Goal: Check status: Check status

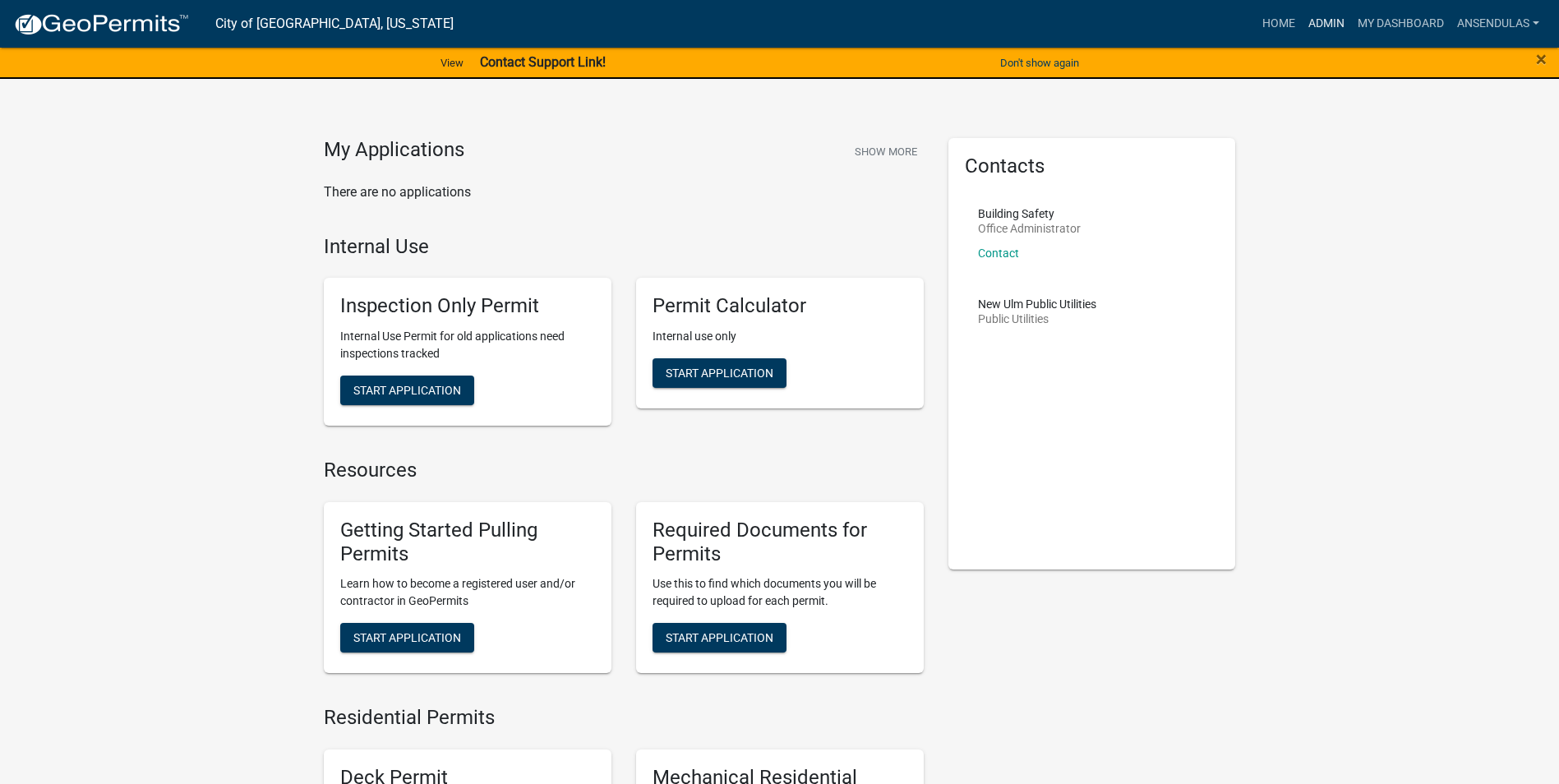
click at [1320, 24] on link "Admin" at bounding box center [1326, 24] width 49 height 31
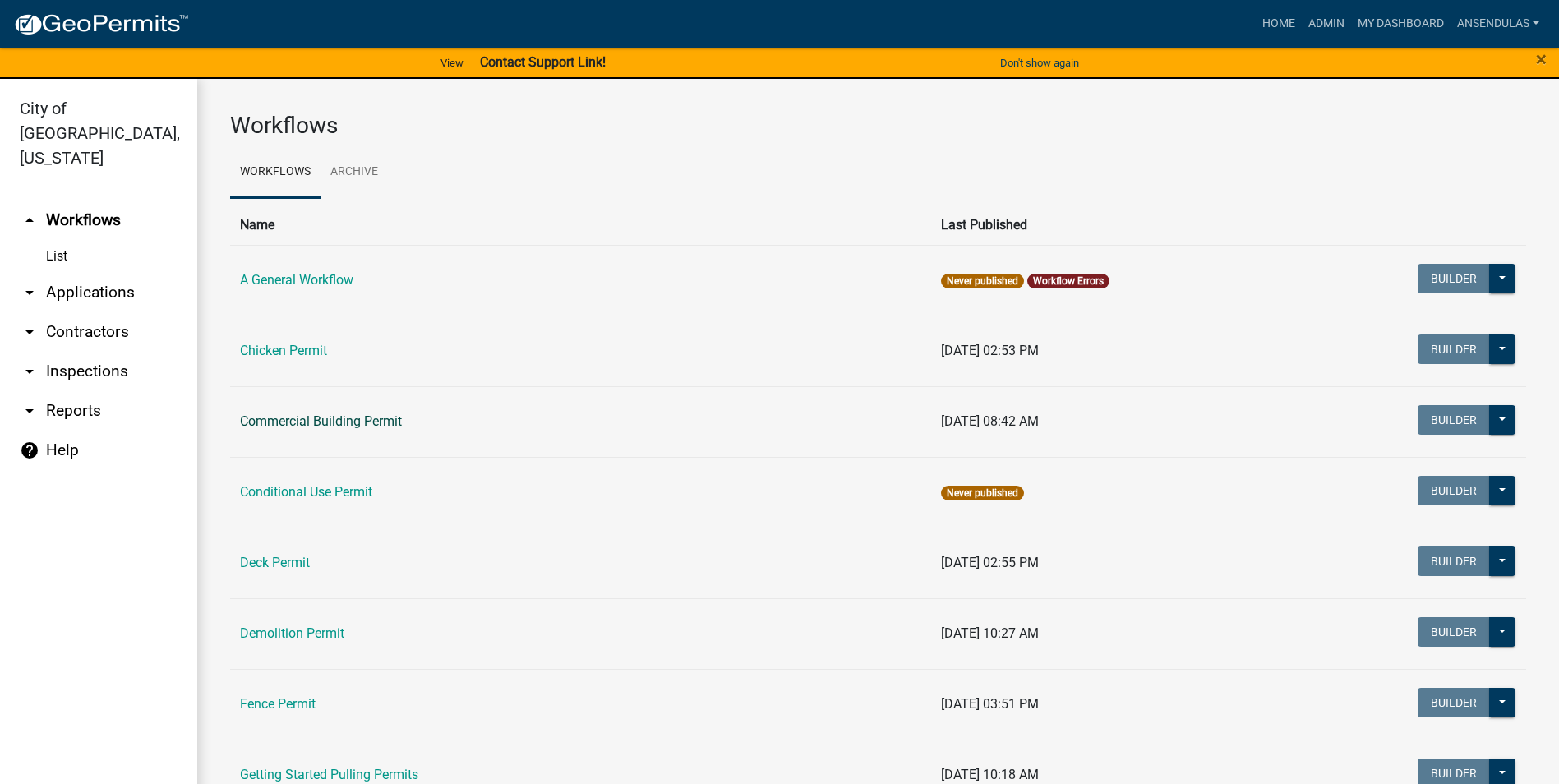
click at [313, 420] on link "Commercial Building Permit" at bounding box center [321, 421] width 162 height 16
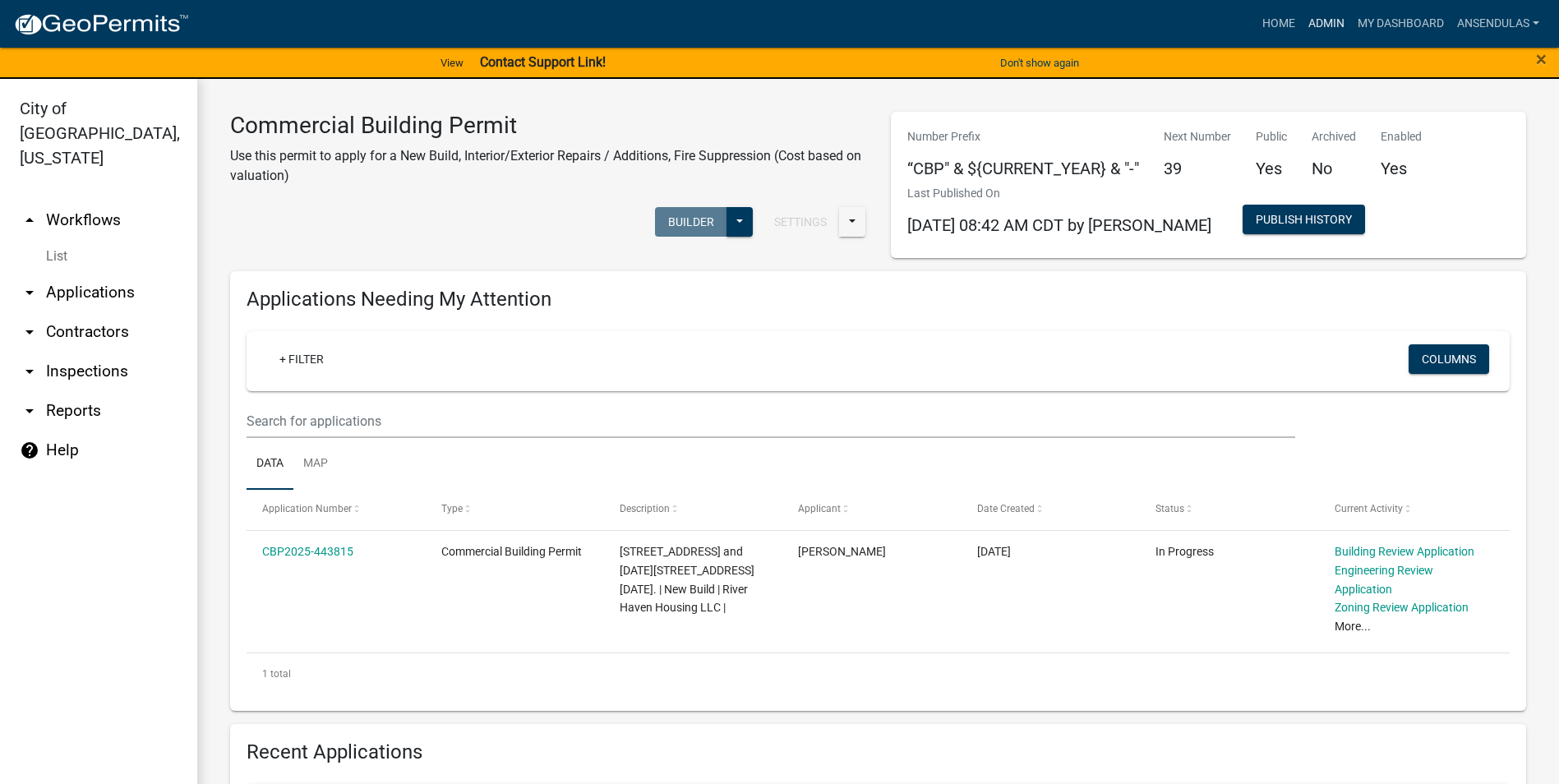
click at [1322, 19] on link "Admin" at bounding box center [1326, 24] width 49 height 31
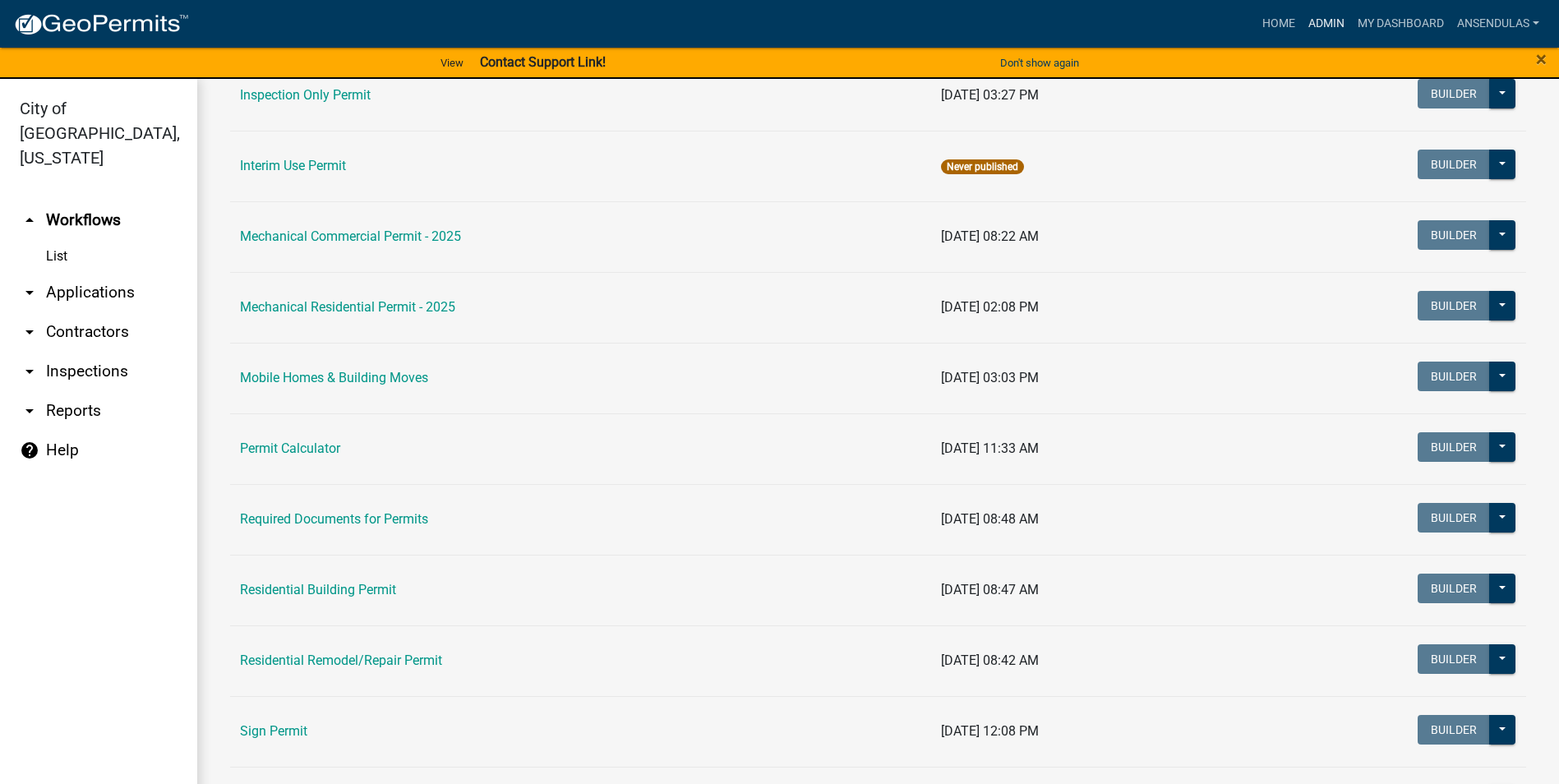
scroll to position [822, 0]
click at [352, 653] on link "Residential Remodel/Repair Permit" at bounding box center [342, 659] width 202 height 16
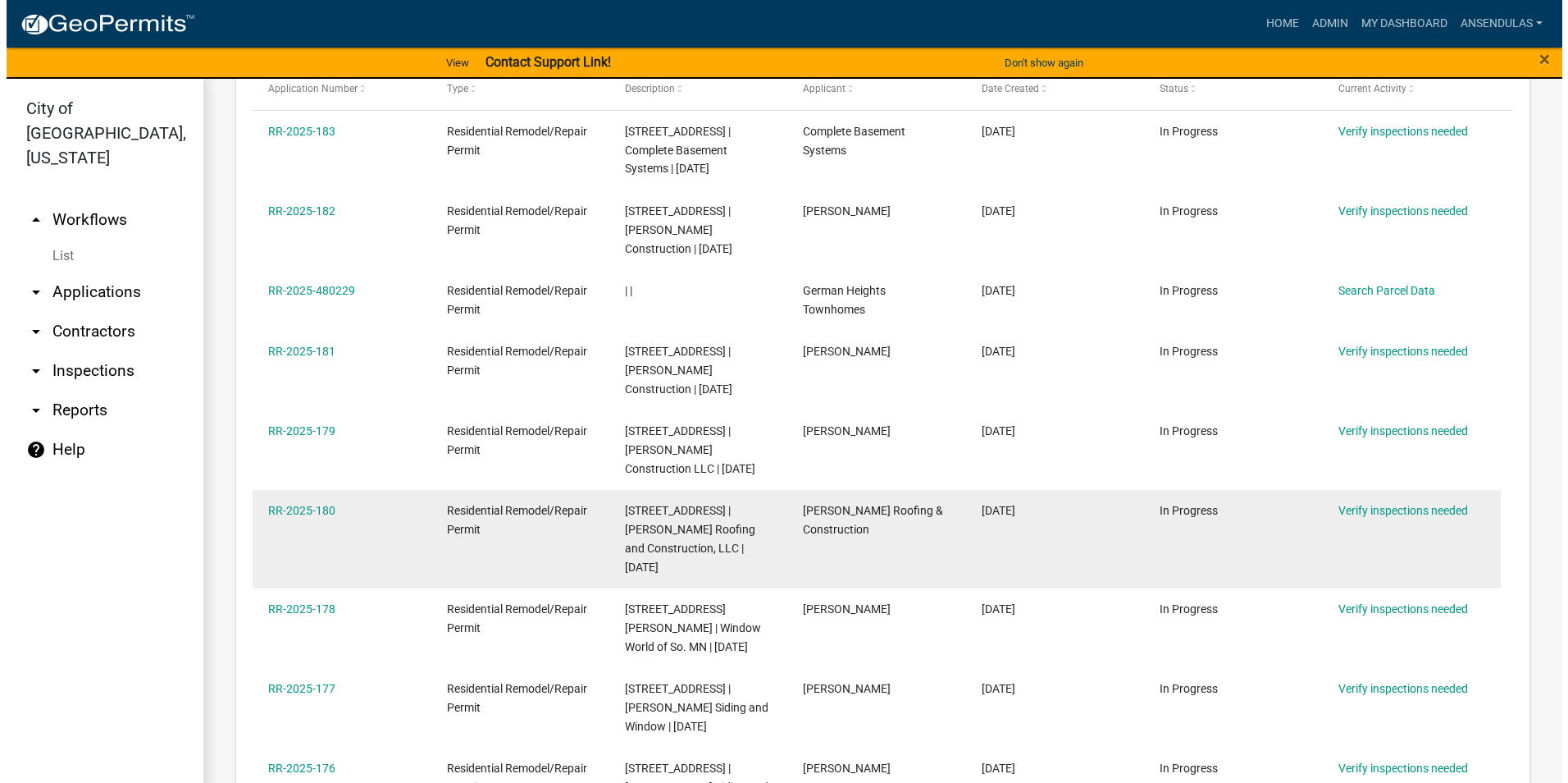
scroll to position [821, 0]
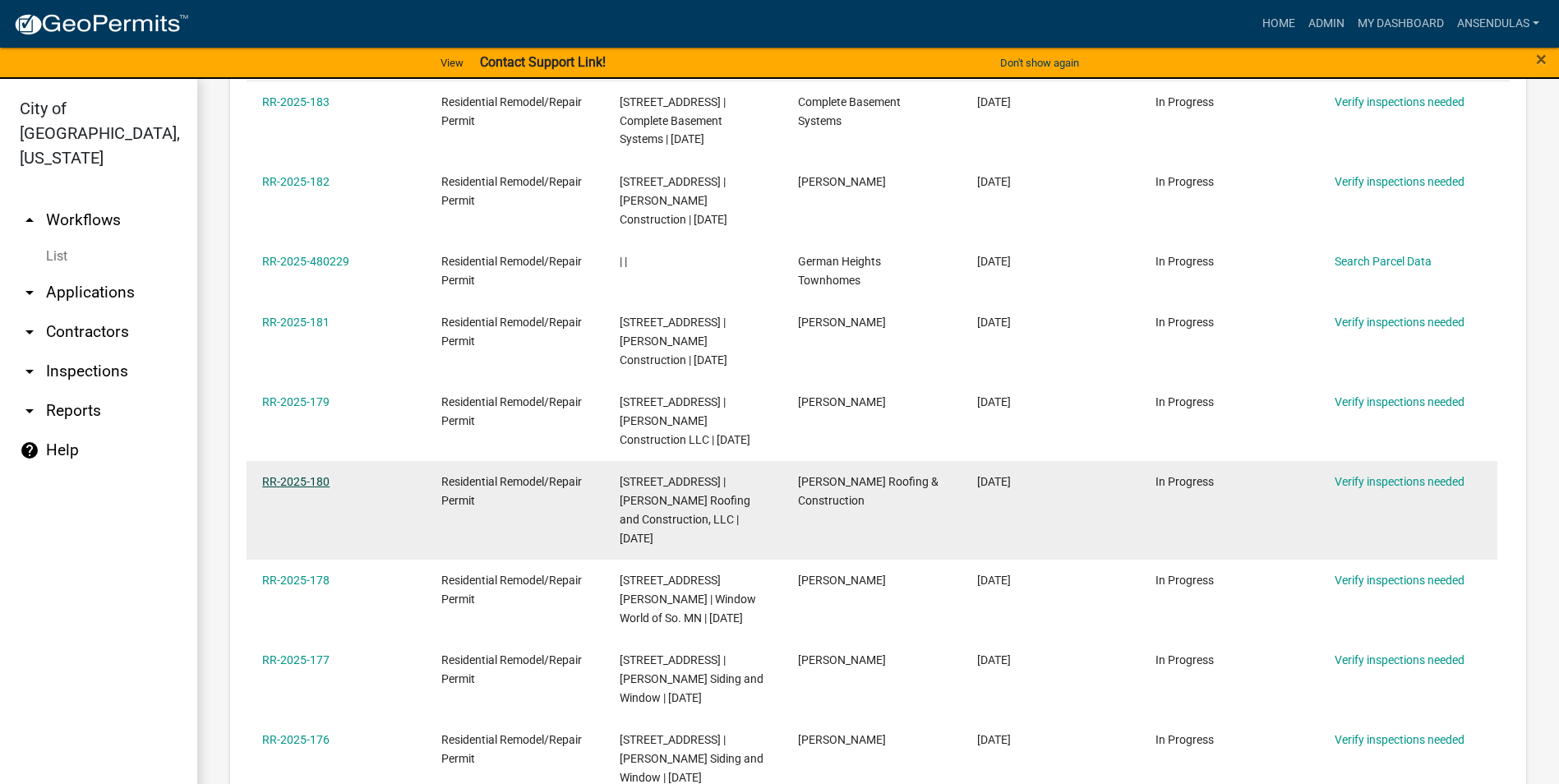
click at [322, 479] on link "RR-2025-180" at bounding box center [295, 481] width 67 height 13
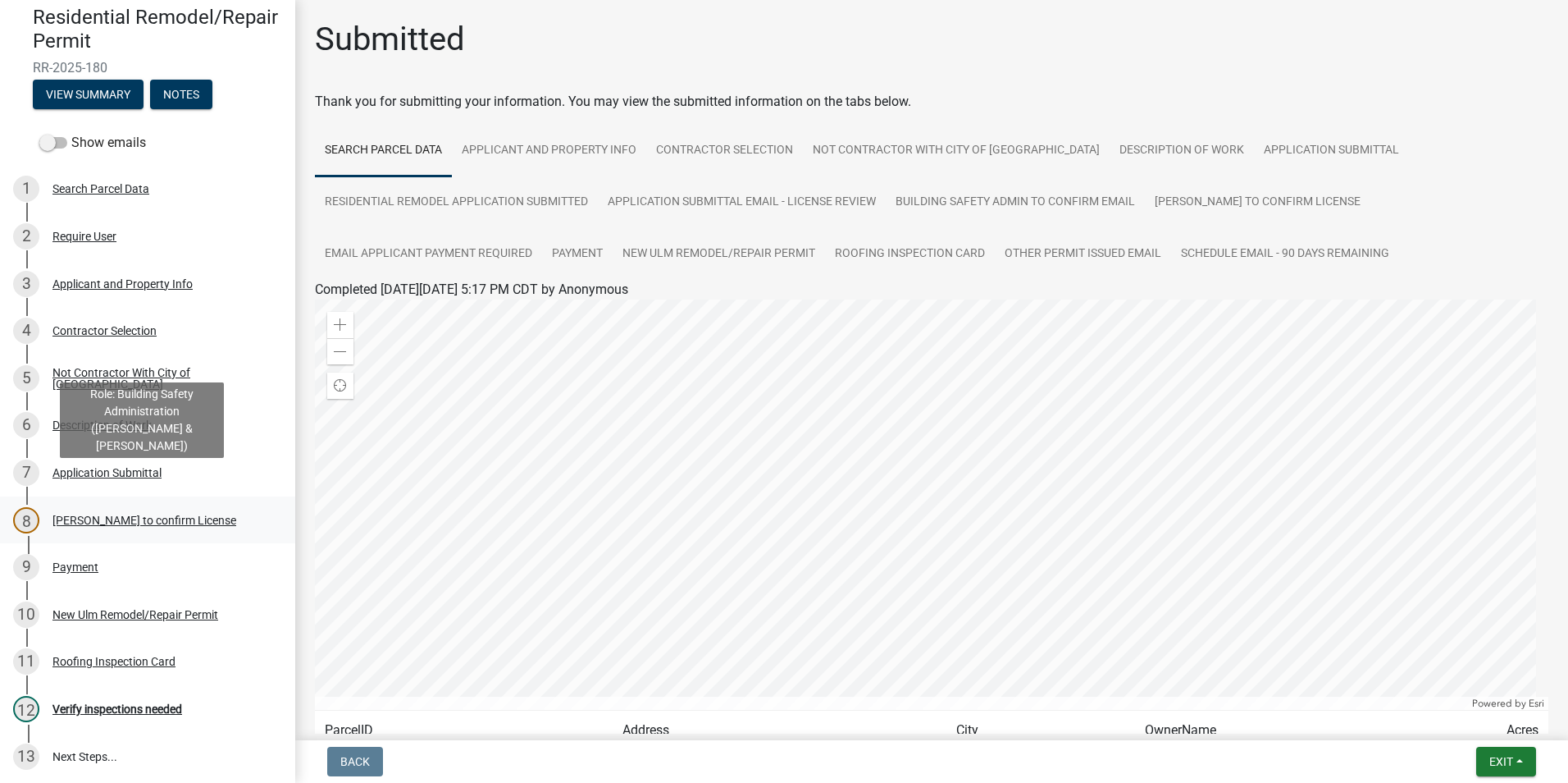
scroll to position [82, 0]
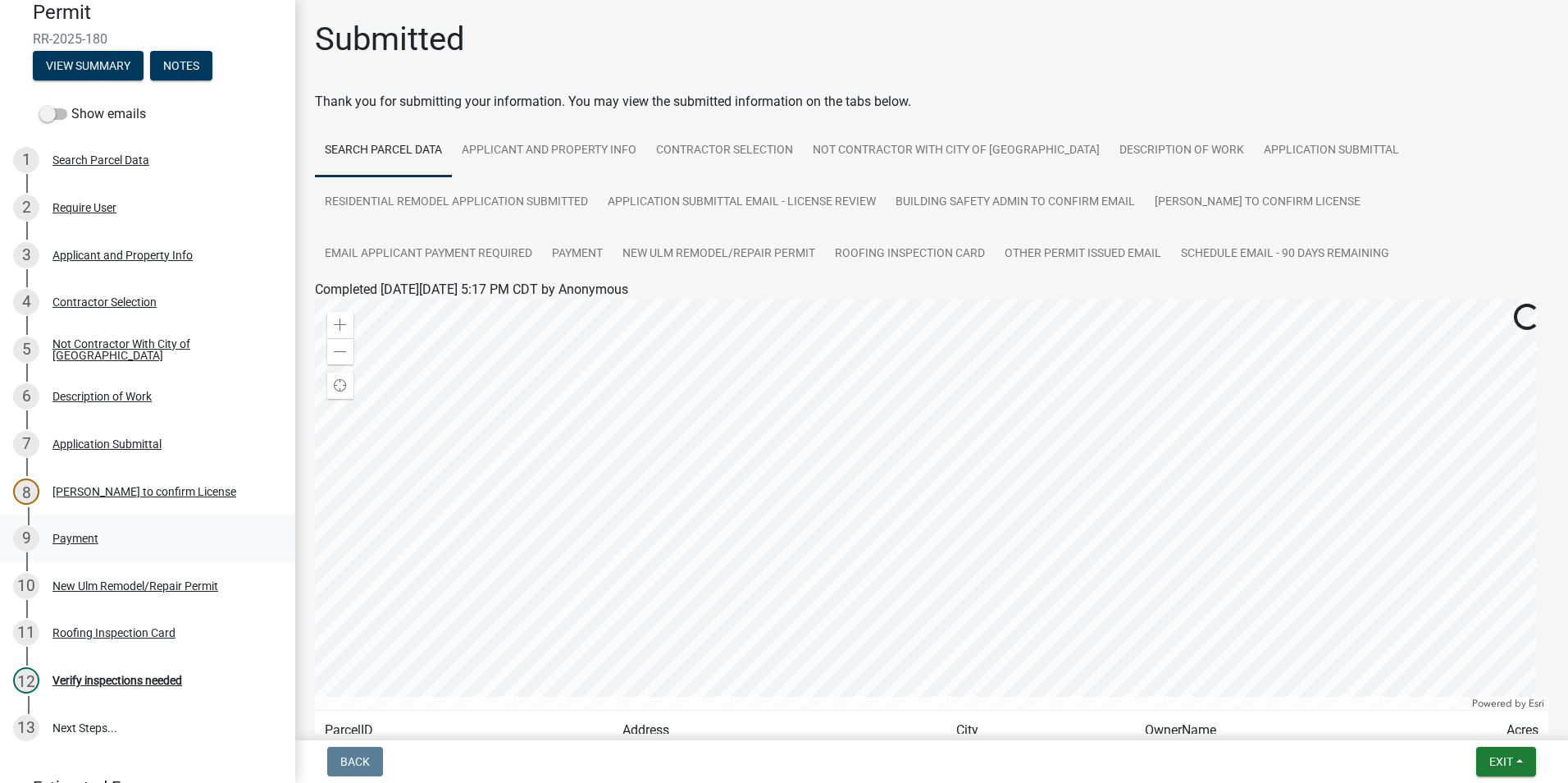
click at [96, 538] on div "Payment" at bounding box center [76, 538] width 46 height 11
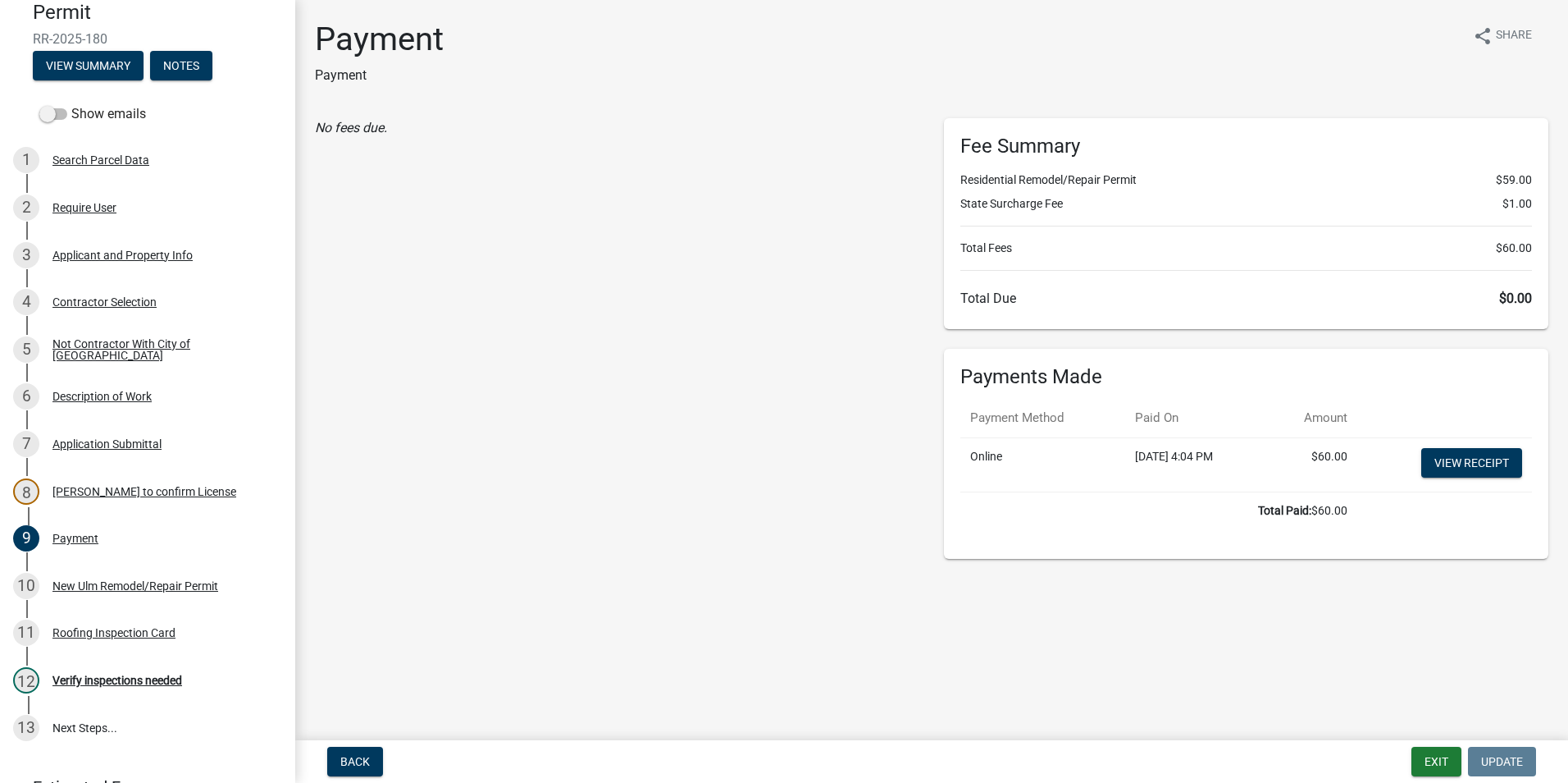
click at [121, 260] on div "Applicant and Property Info" at bounding box center [123, 255] width 141 height 11
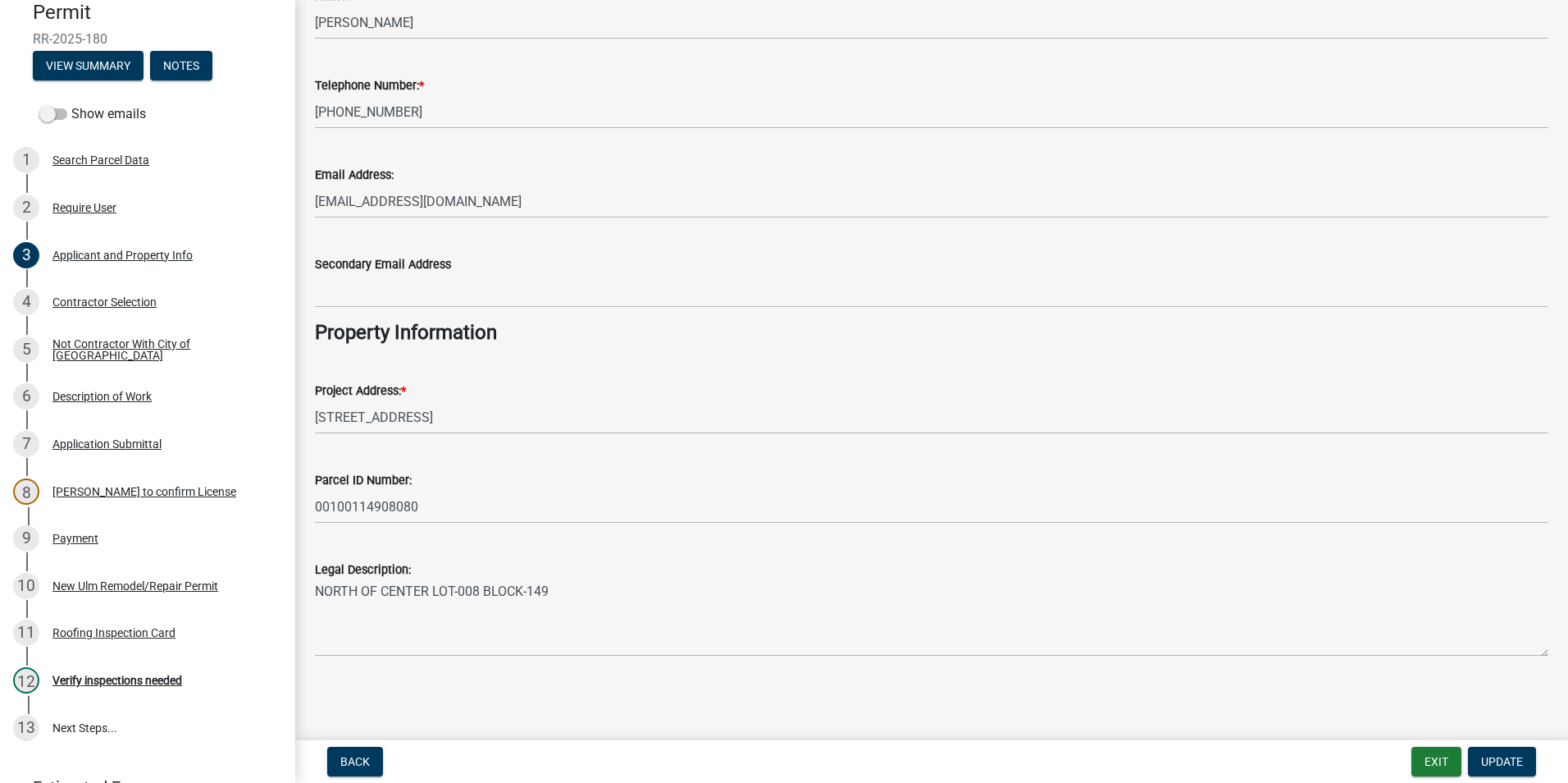
scroll to position [0, 0]
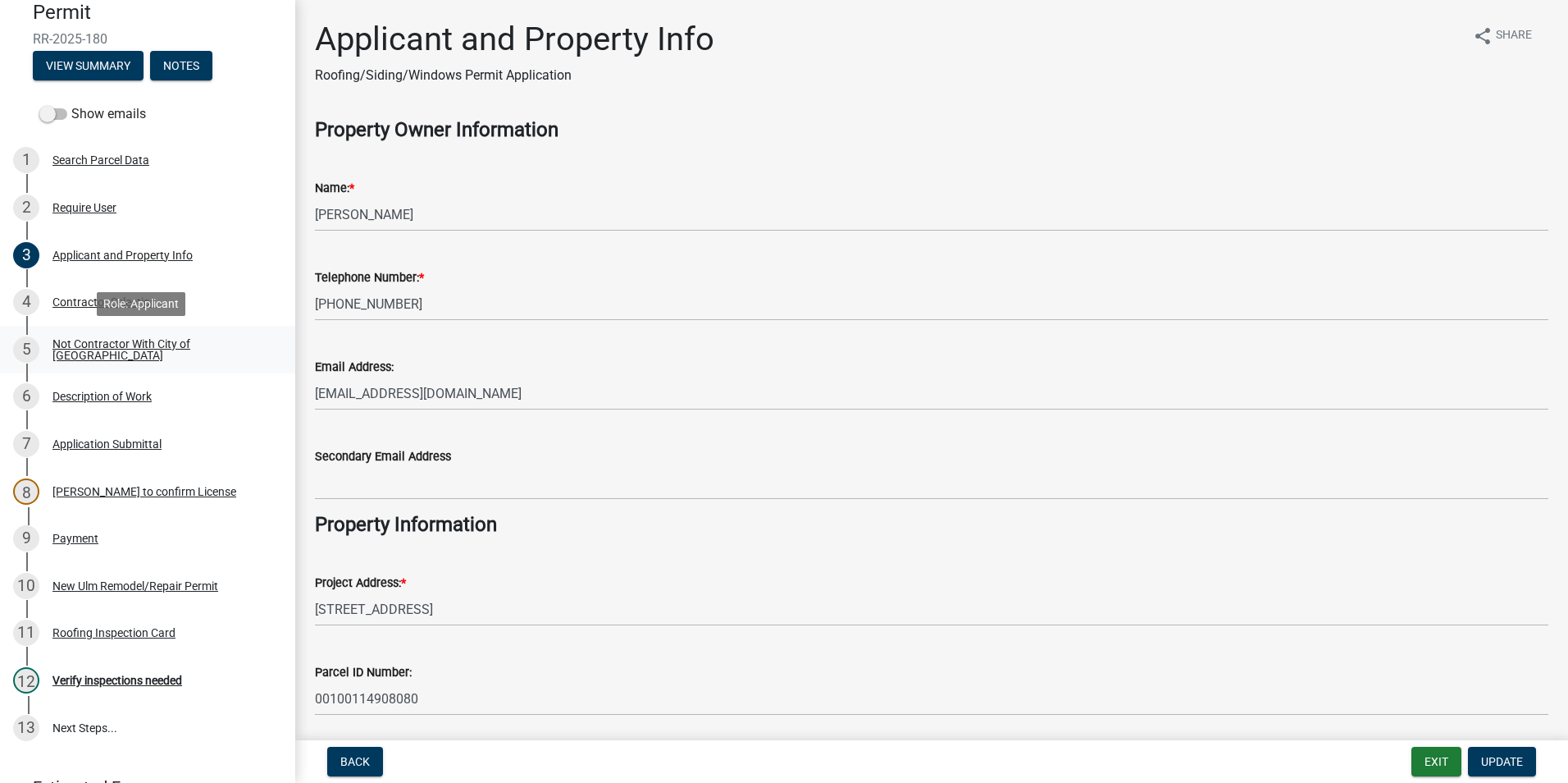
click at [153, 347] on div "Not Contractor With City of [GEOGRAPHIC_DATA]" at bounding box center [160, 349] width 216 height 23
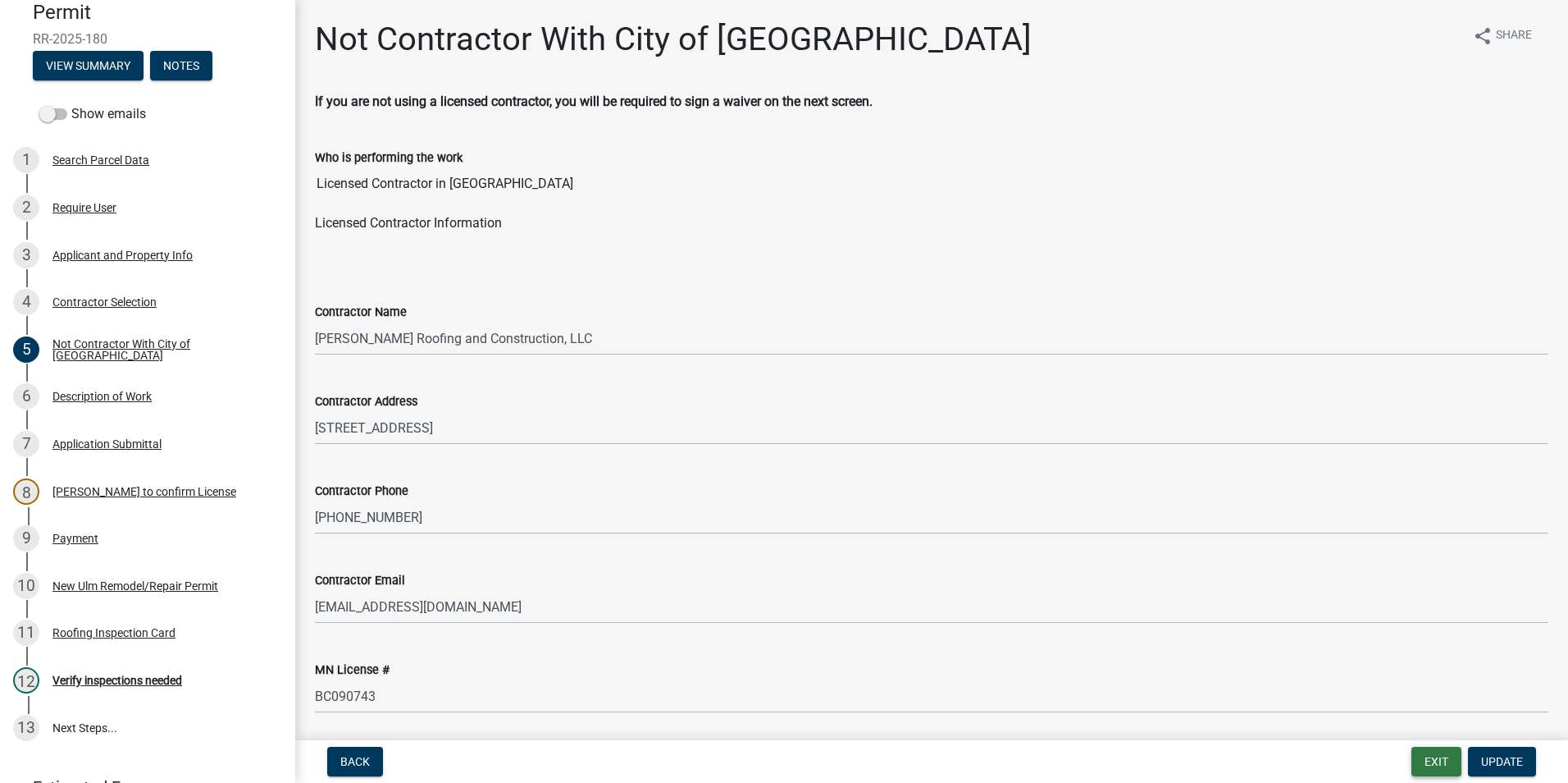
click at [1437, 764] on button "Exit" at bounding box center [1436, 760] width 50 height 29
